Goal: Navigation & Orientation: Find specific page/section

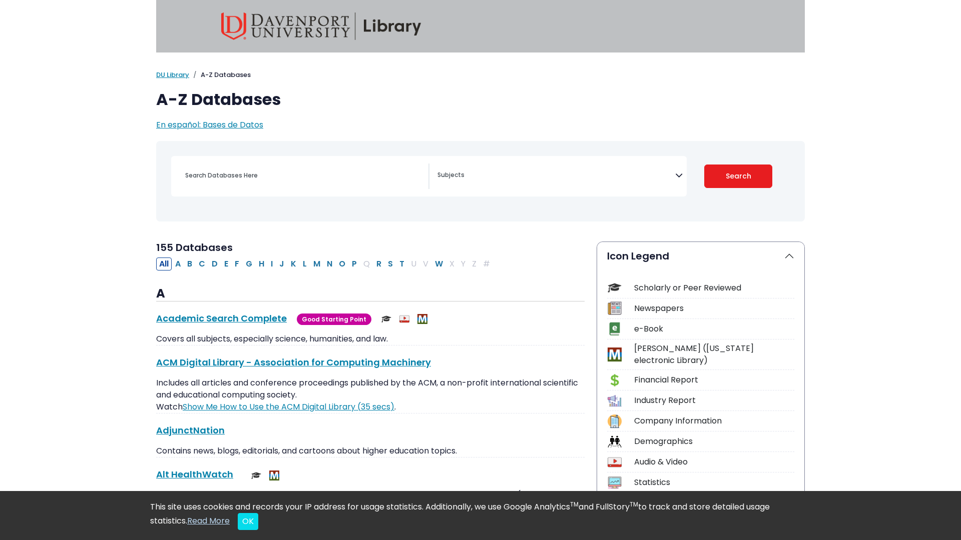
select select "Database Subject Filter"
